Goal: Task Accomplishment & Management: Manage account settings

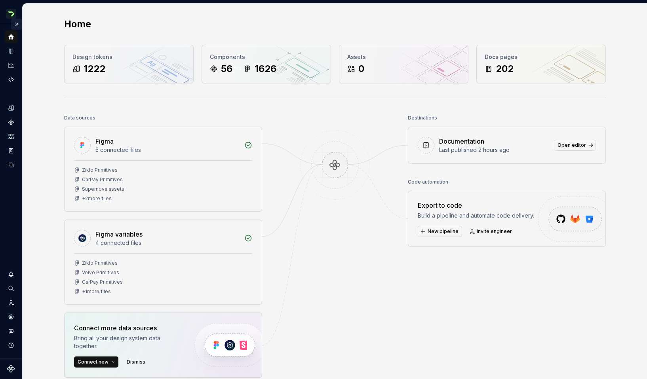
click at [15, 25] on button "Expand sidebar" at bounding box center [16, 24] width 11 height 11
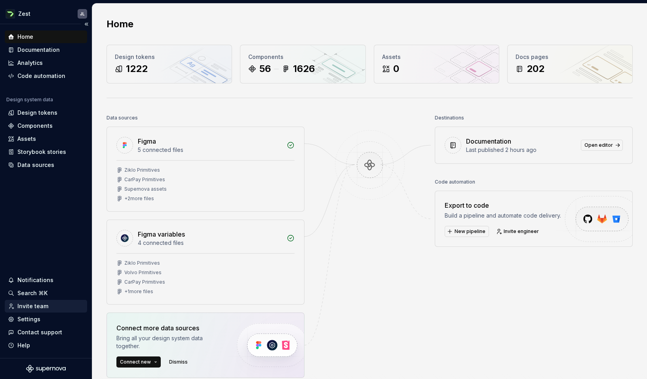
click at [29, 307] on div "Invite team" at bounding box center [32, 306] width 31 height 8
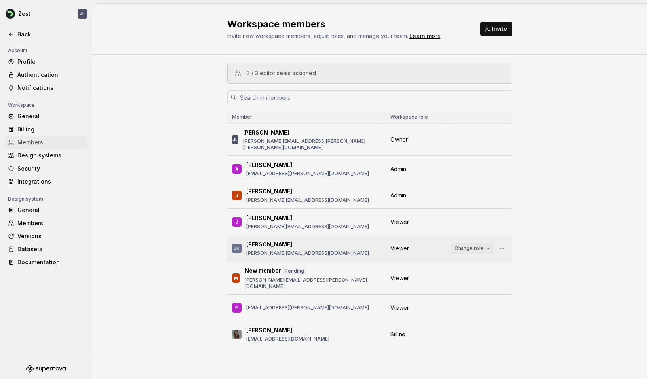
click at [485, 243] on button "Change role" at bounding box center [472, 248] width 42 height 11
click at [530, 184] on div "3 / 3 editor seats assigned Member Workspace role [PERSON_NAME] [PERSON_NAME][E…" at bounding box center [369, 216] width 554 height 323
click at [419, 36] on div "Learn more" at bounding box center [424, 36] width 31 height 8
